Goal: Task Accomplishment & Management: Use online tool/utility

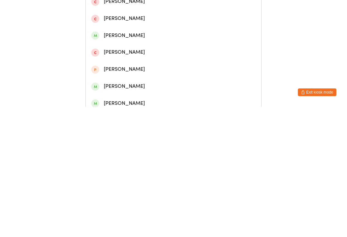
type input "[PERSON_NAME]"
click at [164, 33] on div "[PERSON_NAME]" at bounding box center [173, 29] width 165 height 9
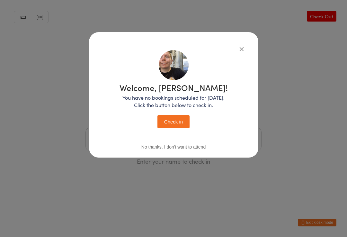
click at [176, 122] on button "Check in" at bounding box center [174, 121] width 32 height 13
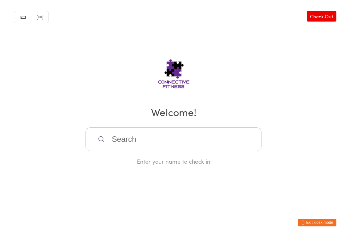
click at [168, 131] on input "search" at bounding box center [174, 139] width 176 height 24
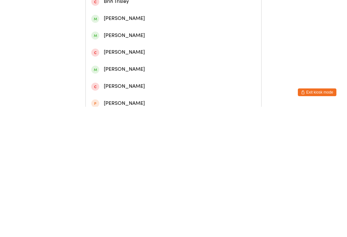
type input "[PERSON_NAME]"
click at [161, 34] on div "[PERSON_NAME]" at bounding box center [173, 29] width 165 height 9
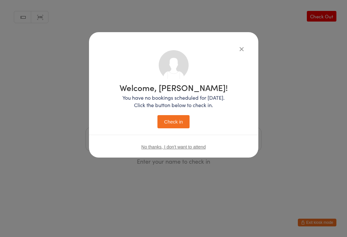
click at [179, 116] on button "Check in" at bounding box center [174, 121] width 32 height 13
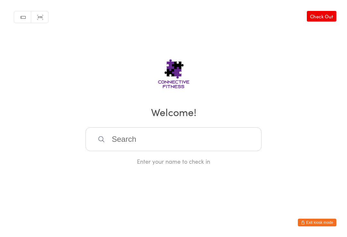
click at [137, 138] on input "search" at bounding box center [174, 139] width 176 height 24
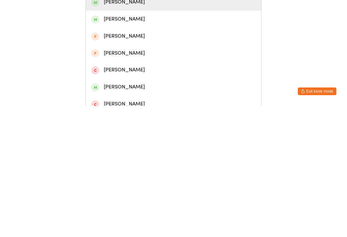
scroll to position [35, 0]
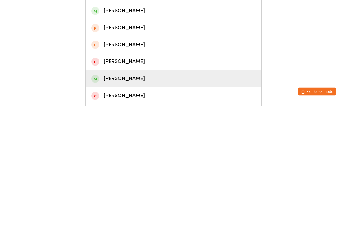
type input "Max"
click at [128, 205] on div "[PERSON_NAME]" at bounding box center [173, 209] width 165 height 9
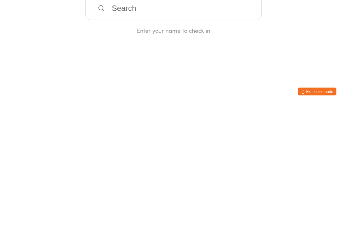
scroll to position [0, 0]
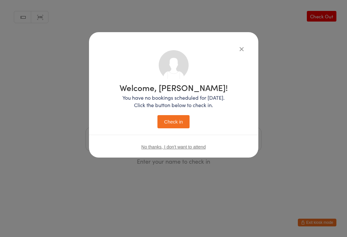
click at [174, 125] on button "Check in" at bounding box center [174, 121] width 32 height 13
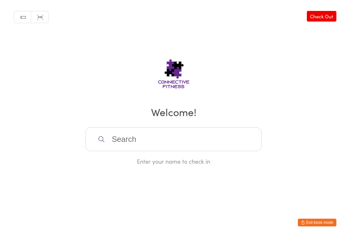
click at [124, 141] on input "search" at bounding box center [174, 139] width 176 height 24
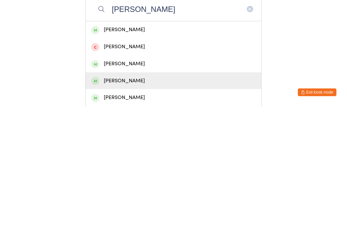
type input "[PERSON_NAME]"
click at [119, 207] on div "[PERSON_NAME]" at bounding box center [173, 211] width 165 height 9
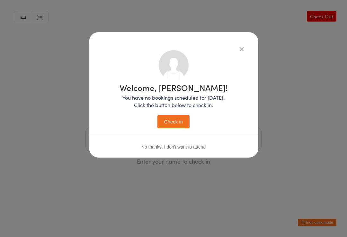
click at [162, 114] on div "Welcome, [PERSON_NAME]! You have no bookings scheduled for [DATE]. Click the bu…" at bounding box center [174, 105] width 108 height 45
click at [172, 115] on button "Check in" at bounding box center [174, 121] width 32 height 13
